Goal: Information Seeking & Learning: Learn about a topic

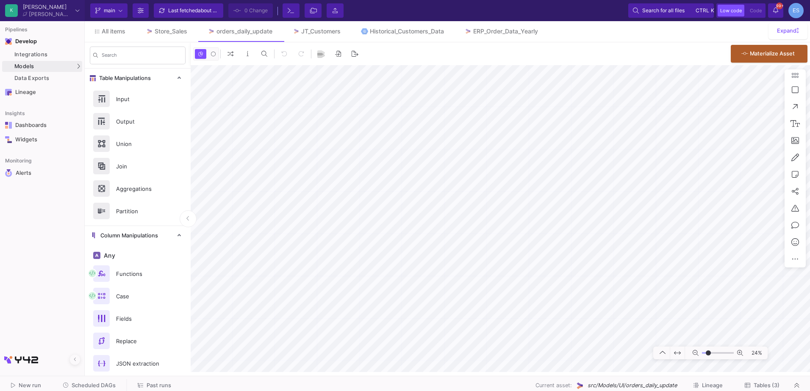
click at [810, 331] on html "K [PERSON_NAME] [PERSON_NAME] Current branch main Branch Options Last fetched a…" at bounding box center [405, 195] width 810 height 391
click at [766, 391] on html "K [PERSON_NAME] [PERSON_NAME] Current branch main Branch Options Last fetched a…" at bounding box center [405, 195] width 810 height 391
click at [780, 385] on button "Tables (3)" at bounding box center [762, 386] width 55 height 13
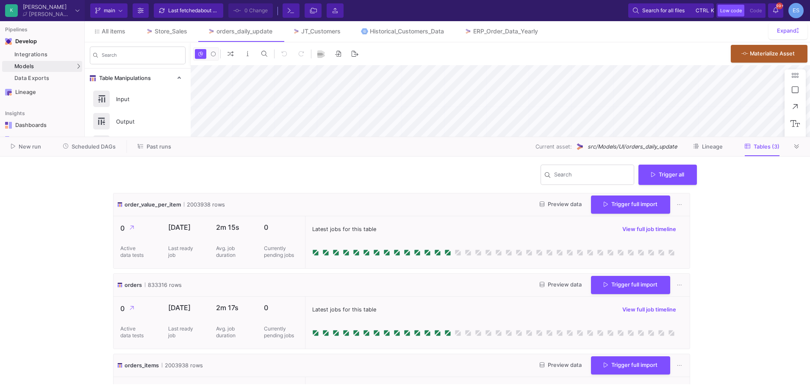
click at [550, 285] on span "Preview data" at bounding box center [561, 285] width 42 height 6
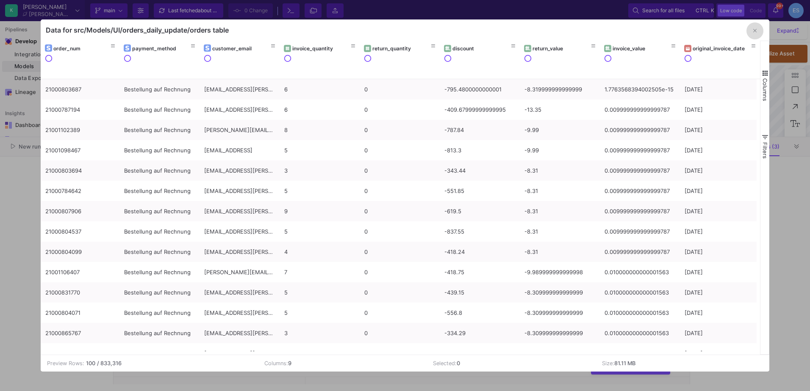
click at [749, 30] on button "button" at bounding box center [754, 30] width 17 height 17
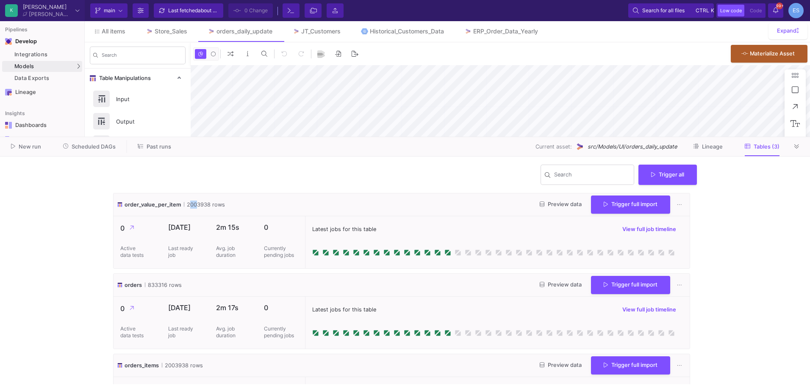
drag, startPoint x: 193, startPoint y: 203, endPoint x: 185, endPoint y: 200, distance: 8.7
click at [185, 200] on div "order_value_per_item 2003938 rows Preview data Trigger full import" at bounding box center [402, 205] width 576 height 23
drag, startPoint x: 185, startPoint y: 200, endPoint x: 191, endPoint y: 203, distance: 7.1
click at [191, 203] on span "2003938 rows" at bounding box center [204, 205] width 41 height 8
click at [80, 147] on span "Scheduled DAGs" at bounding box center [94, 147] width 44 height 6
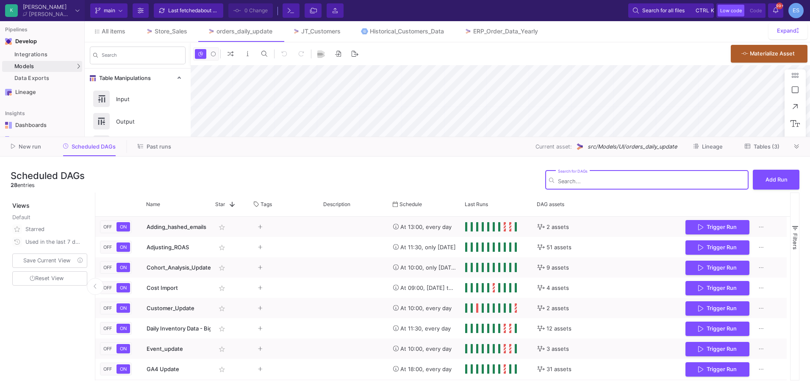
click at [327, 187] on div "Scheduled DAGs 28 entries Search for DAGs Add Run" at bounding box center [405, 179] width 789 height 25
click at [793, 148] on button at bounding box center [797, 146] width 13 height 13
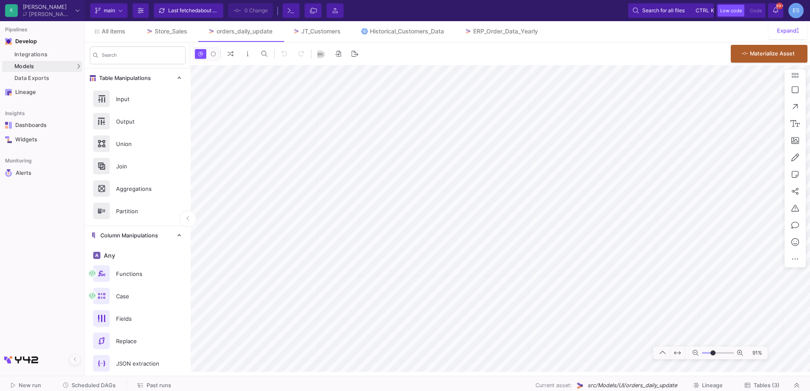
type input "-2"
click at [713, 355] on input "range" at bounding box center [718, 353] width 32 height 11
click at [161, 35] on link "Store_Sales" at bounding box center [167, 31] width 62 height 20
click at [771, 384] on span "Tables (2)" at bounding box center [767, 386] width 26 height 6
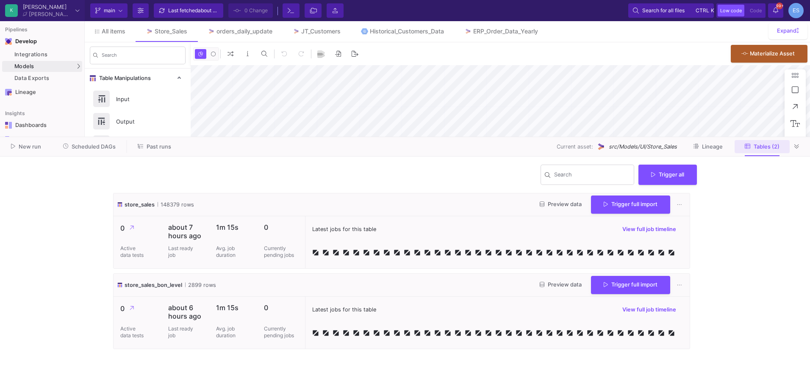
type input "-21"
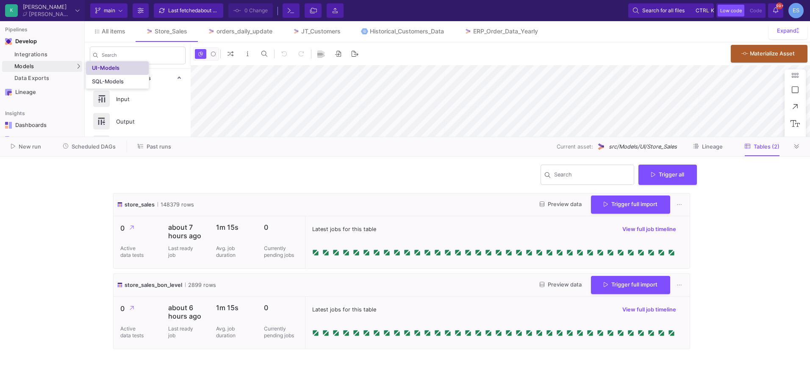
click at [111, 69] on div "UI-Models" at bounding box center [106, 68] width 28 height 7
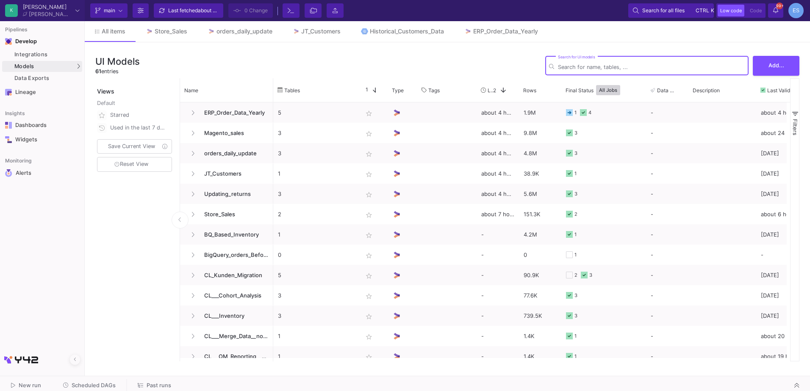
click at [576, 67] on input "Search for UI models" at bounding box center [651, 67] width 187 height 6
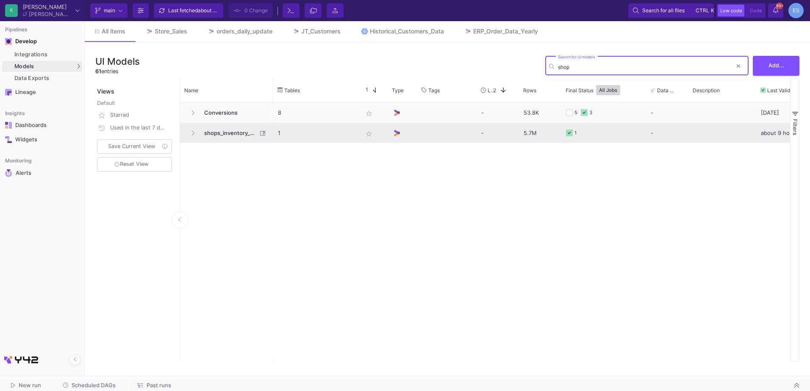
type input "shop"
click at [242, 136] on span "shops_inventory_data_collection" at bounding box center [228, 133] width 58 height 20
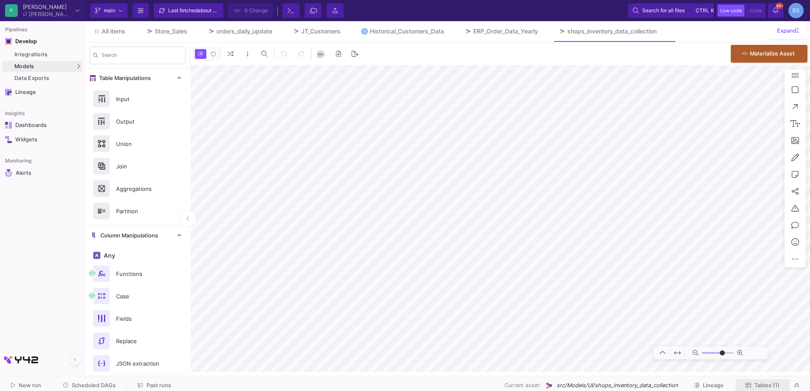
click at [766, 388] on span "Tables (1)" at bounding box center [767, 386] width 25 height 6
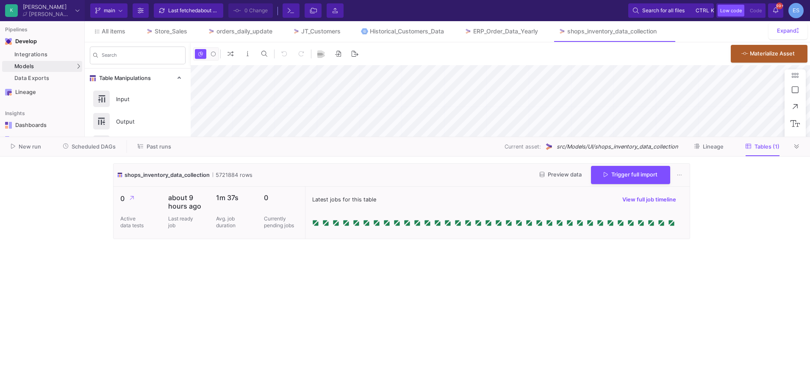
type input "-15"
click at [560, 167] on div "Preview data Trigger full import" at bounding box center [609, 175] width 153 height 18
click at [559, 171] on button "Preview data" at bounding box center [560, 175] width 55 height 13
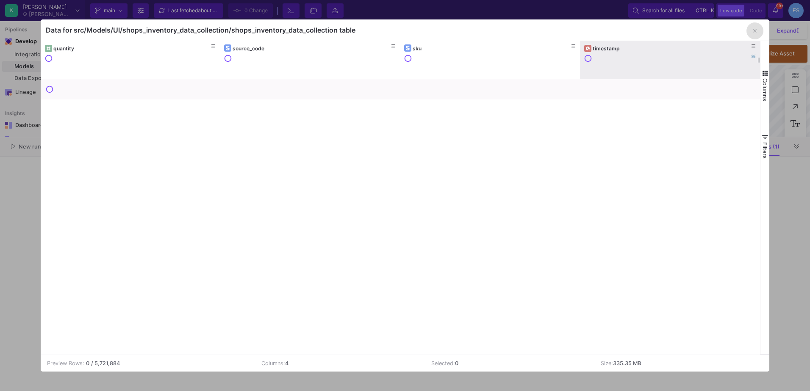
click at [602, 52] on div "timestamp" at bounding box center [670, 48] width 172 height 9
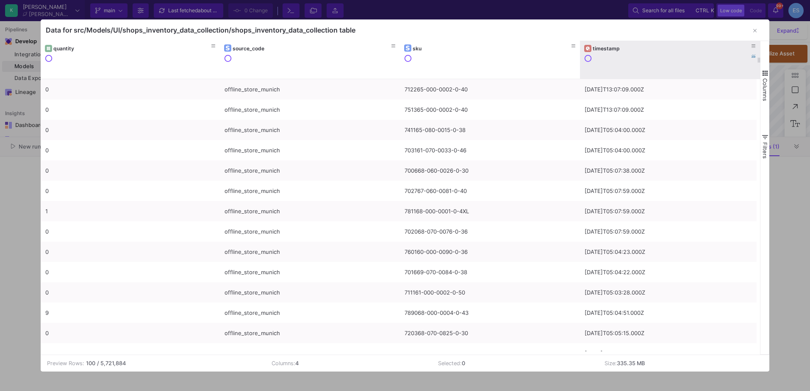
click at [602, 50] on div "timestamp" at bounding box center [672, 48] width 158 height 6
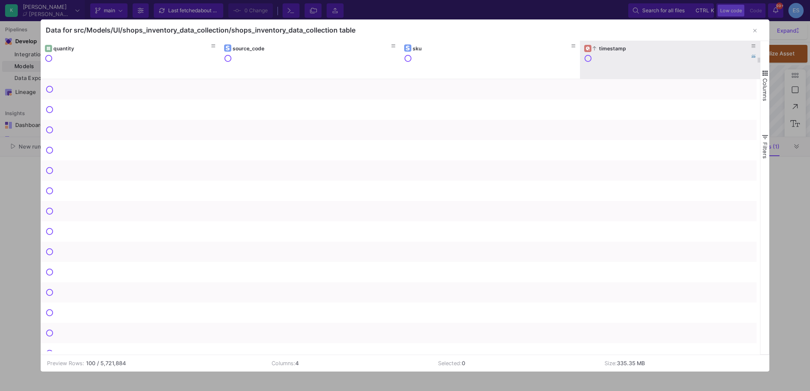
click at [602, 50] on div "timestamp" at bounding box center [672, 48] width 158 height 6
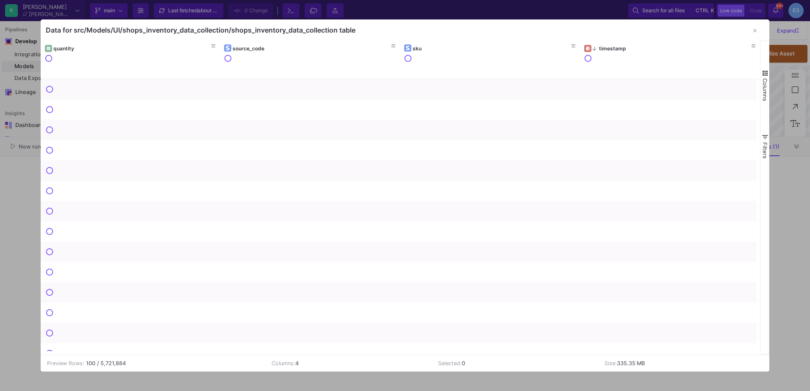
click at [765, 76] on span "button" at bounding box center [765, 73] width 8 height 8
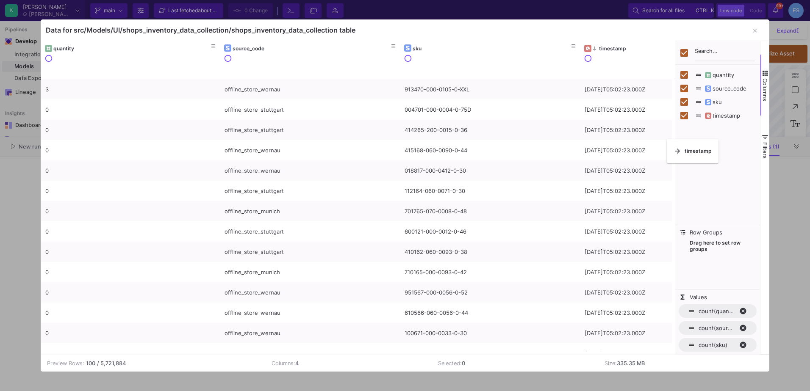
checkbox input "false"
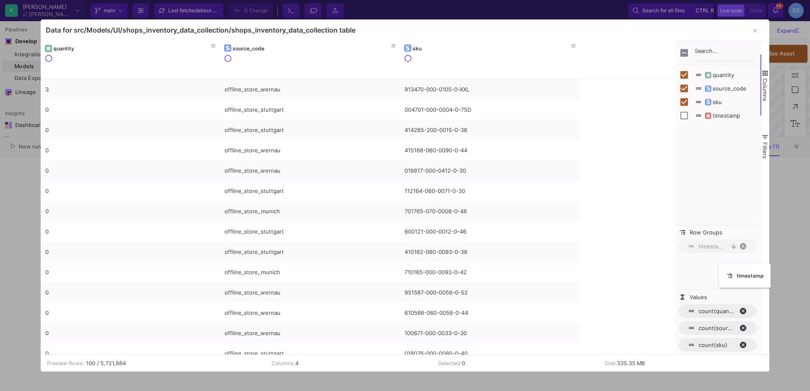
drag, startPoint x: 621, startPoint y: 52, endPoint x: 723, endPoint y: 267, distance: 238.6
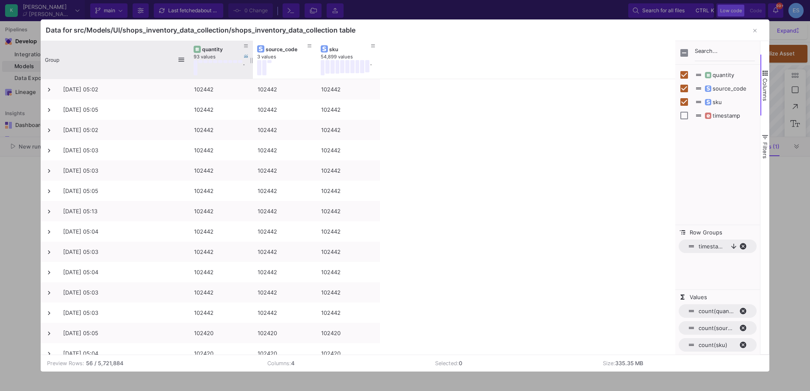
drag, startPoint x: 104, startPoint y: 50, endPoint x: 189, endPoint y: 47, distance: 85.2
click at [189, 47] on div at bounding box center [189, 60] width 3 height 38
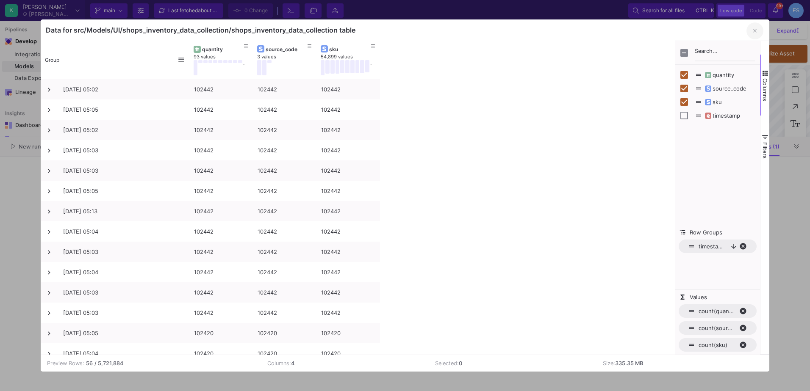
click at [752, 32] on button "button" at bounding box center [754, 30] width 17 height 17
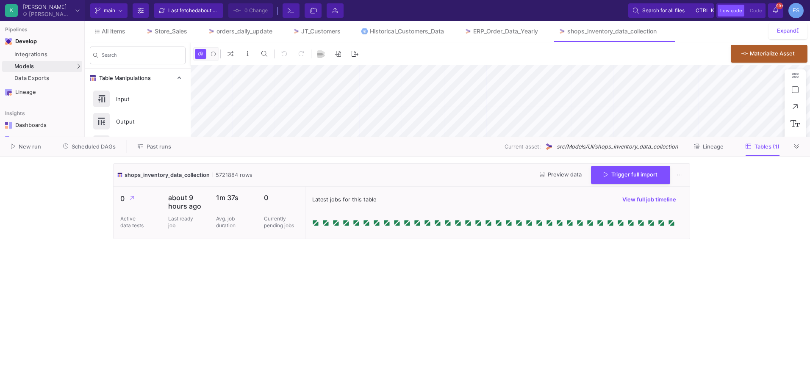
click at [96, 147] on span "Scheduled DAGs" at bounding box center [94, 147] width 44 height 6
